Goal: Submit feedback/report problem

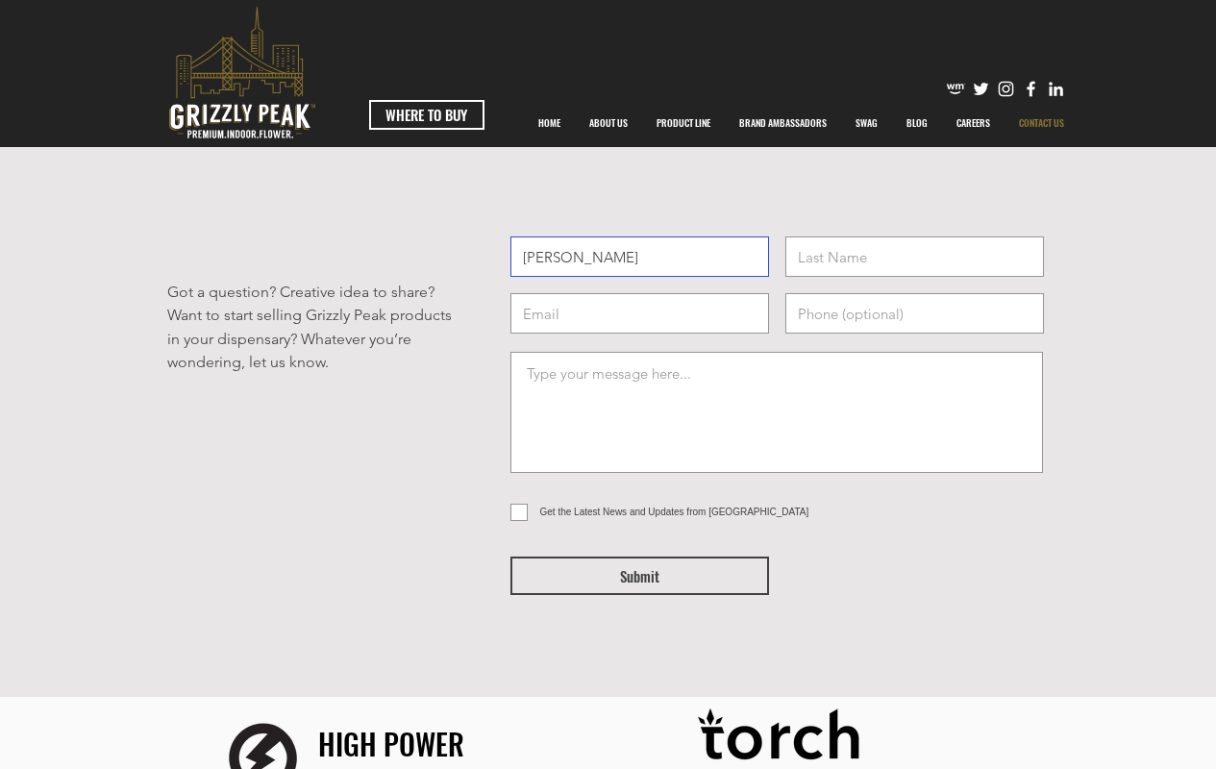
type input "Michael"
type input "info@theentrepreneurhub.com"
type input "(708) 273-2937"
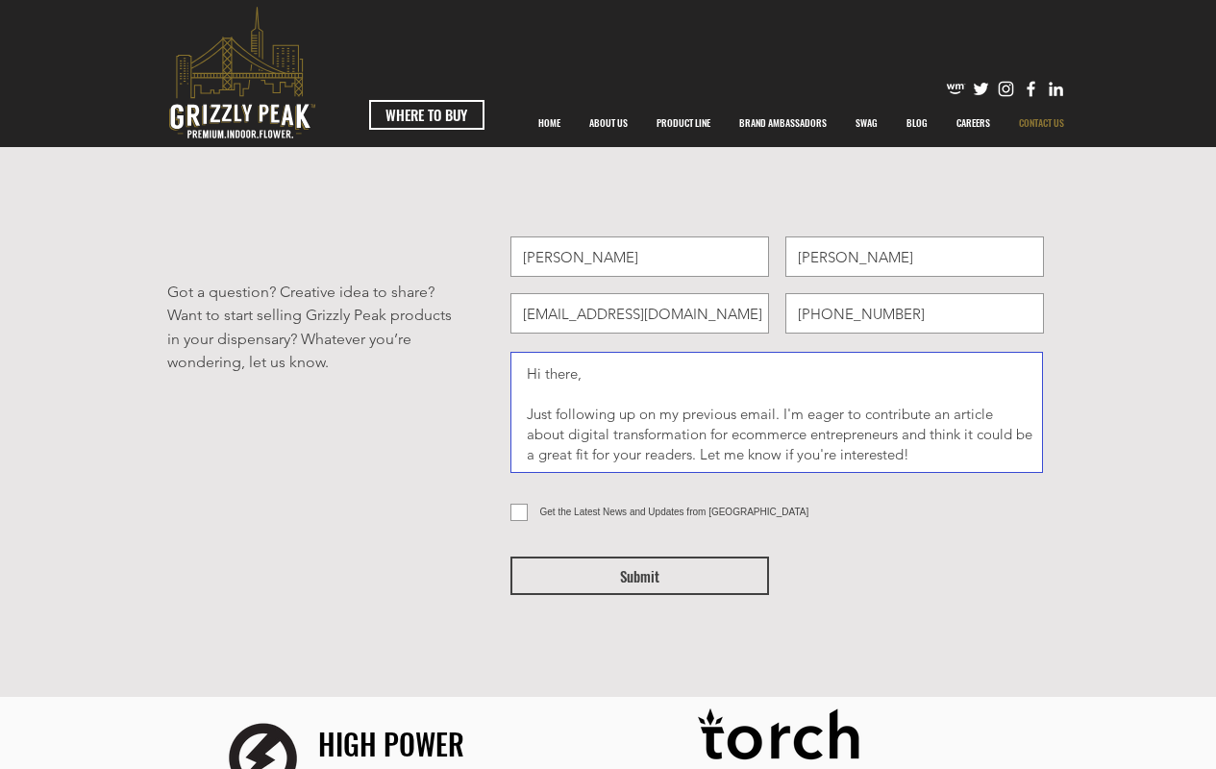
scroll to position [53, 0]
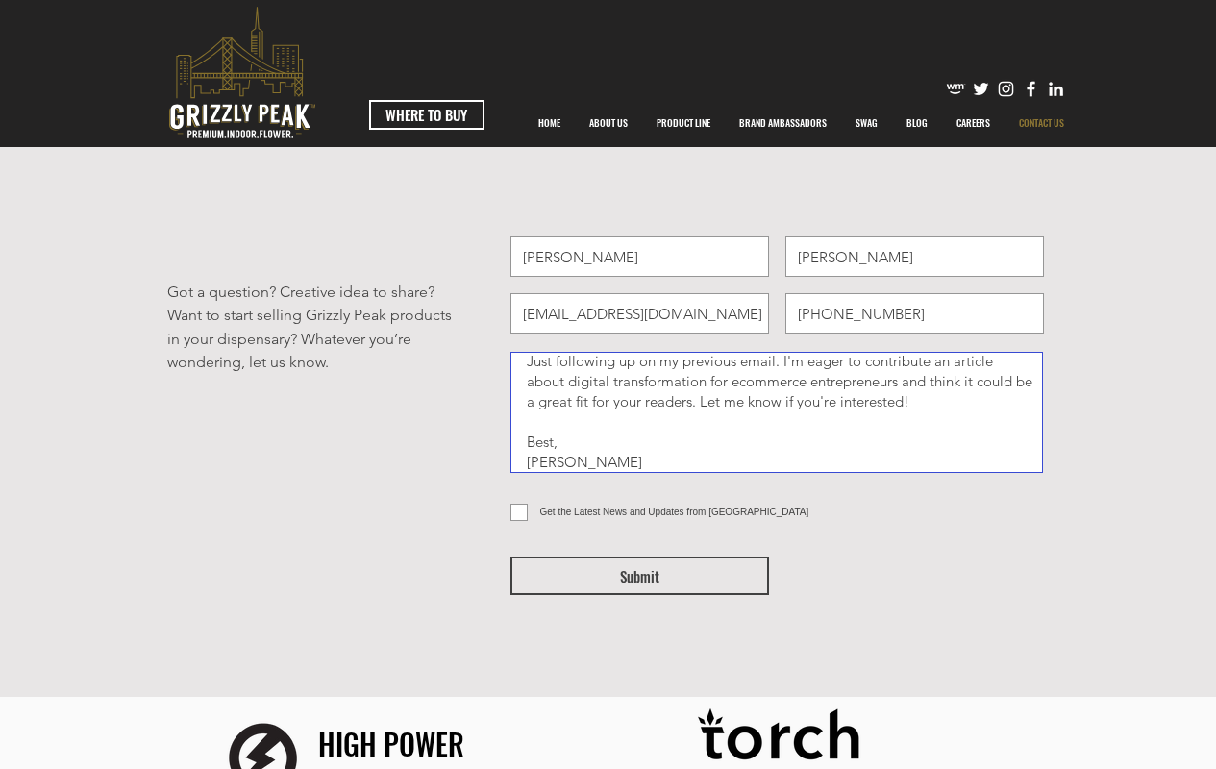
type textarea "Hi there, Just following up on my previous email. I'm eager to contribute an ar…"
